Goal: Task Accomplishment & Management: Use online tool/utility

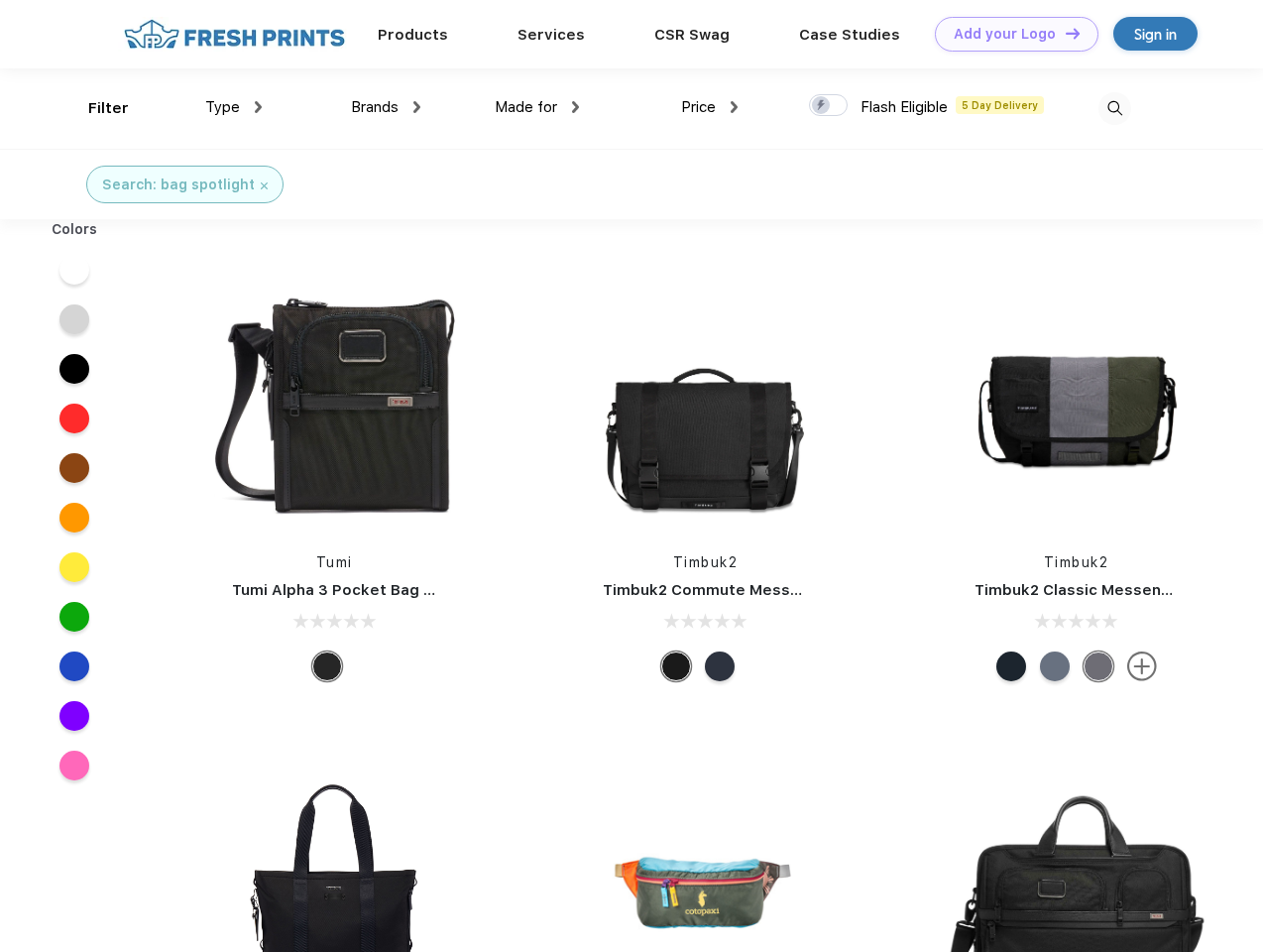
scroll to position [1, 0]
click at [1009, 34] on link "Add your Logo Design Tool" at bounding box center [1017, 34] width 164 height 35
click at [0, 0] on div "Design Tool" at bounding box center [0, 0] width 0 height 0
click at [1064, 33] on link "Add your Logo Design Tool" at bounding box center [1017, 34] width 164 height 35
click at [95, 108] on div "Filter" at bounding box center [108, 108] width 41 height 23
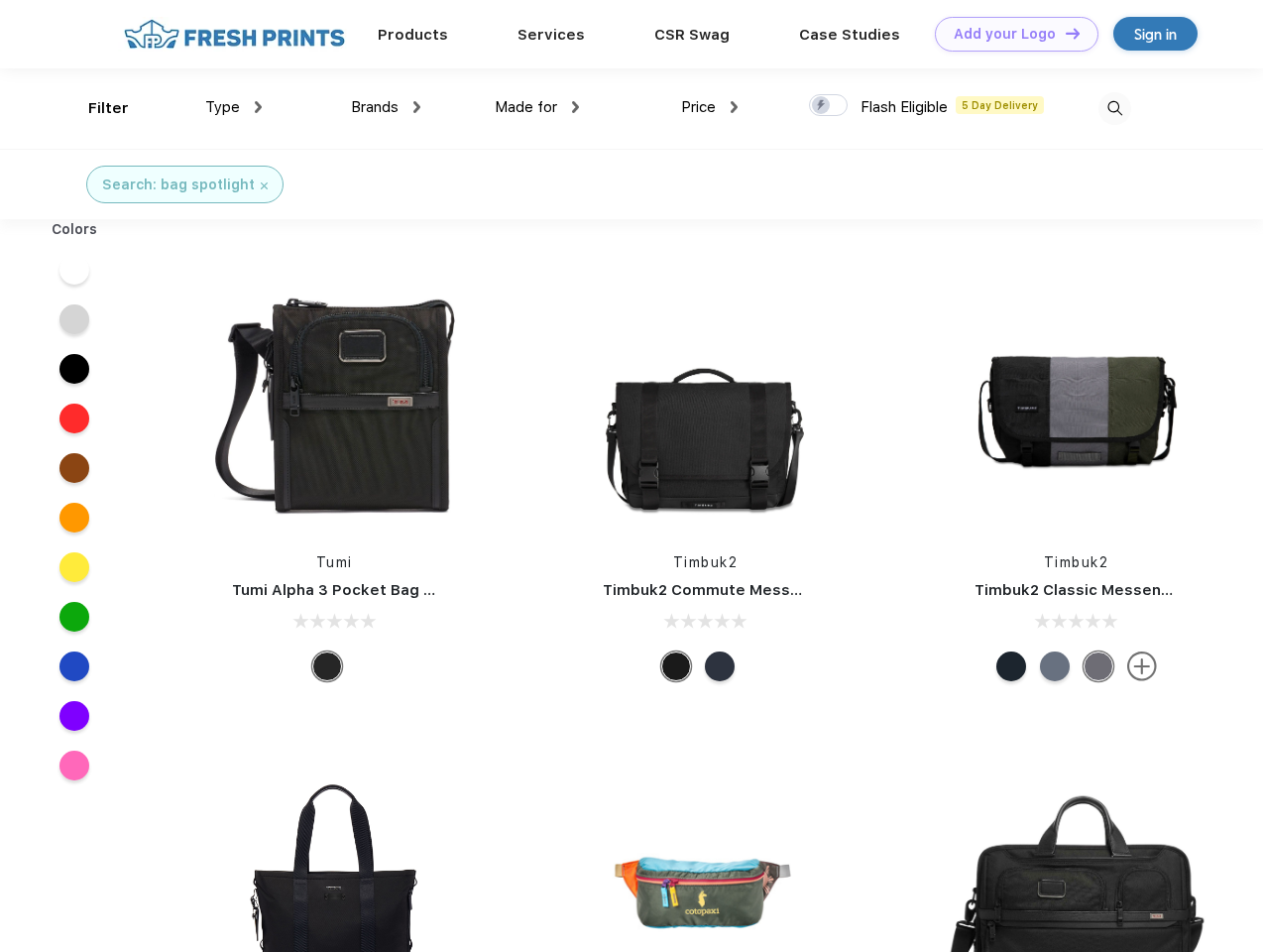
click at [234, 107] on span "Type" at bounding box center [222, 107] width 35 height 18
click at [386, 107] on span "Brands" at bounding box center [375, 107] width 48 height 18
click at [537, 107] on span "Made for" at bounding box center [526, 107] width 62 height 18
click at [710, 107] on span "Price" at bounding box center [698, 107] width 35 height 18
click at [829, 106] on div at bounding box center [828, 105] width 39 height 22
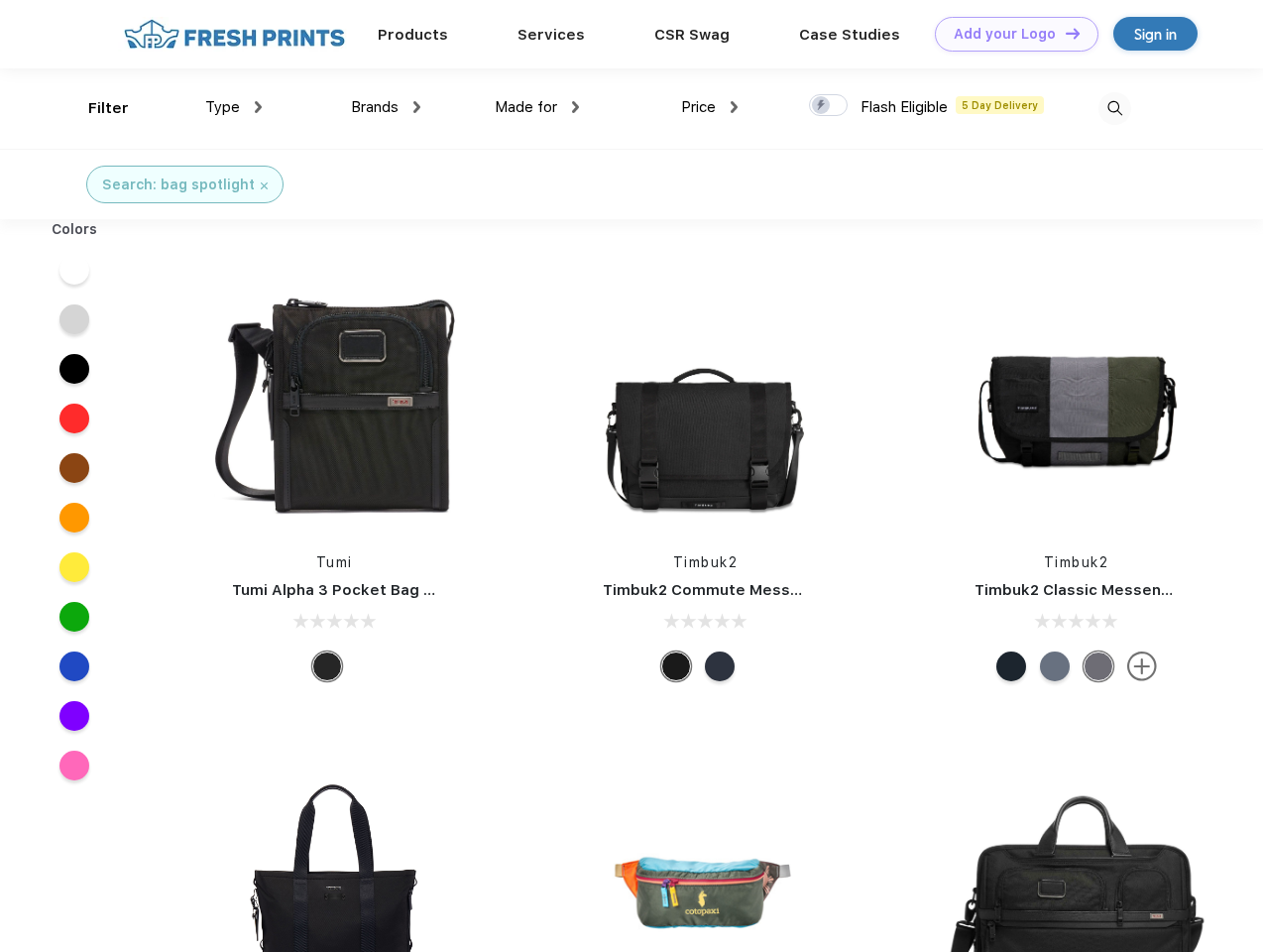
click at [822, 106] on input "checkbox" at bounding box center [815, 99] width 13 height 13
click at [1114, 108] on img at bounding box center [1114, 108] width 33 height 33
